Goal: Task Accomplishment & Management: Manage account settings

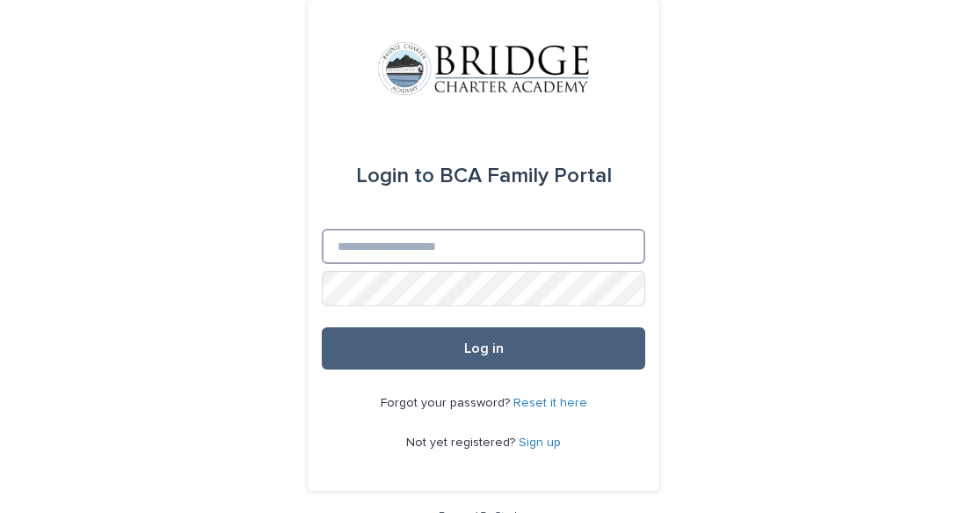
type input "**********"
click at [557, 368] on button "Log in" at bounding box center [484, 348] width 324 height 42
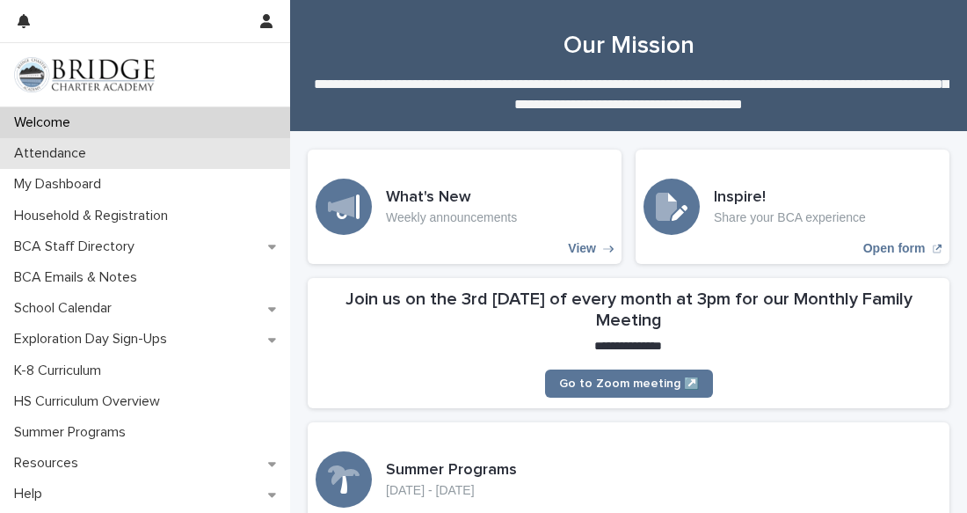
click at [92, 146] on p "Attendance" at bounding box center [53, 153] width 93 height 17
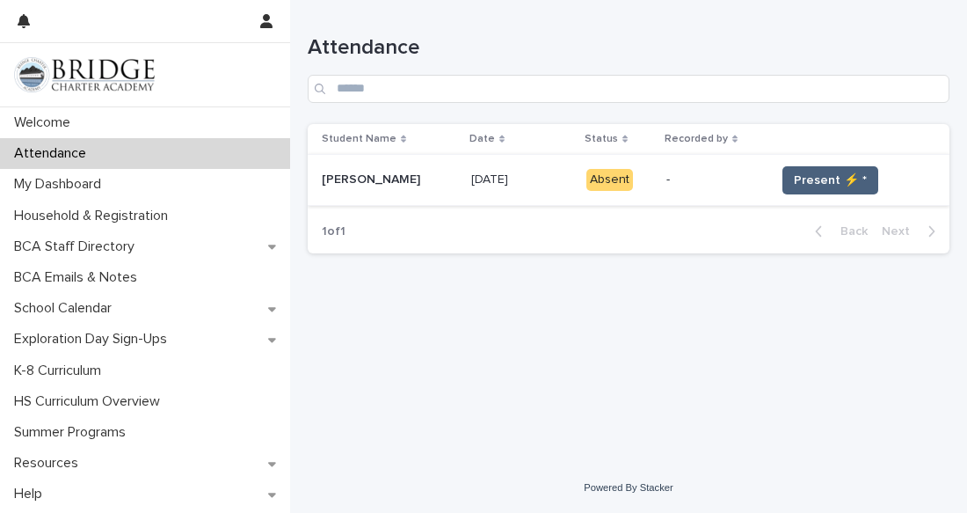
click at [801, 180] on span "Present ⚡ *" at bounding box center [830, 181] width 73 height 18
